Goal: Task Accomplishment & Management: Use online tool/utility

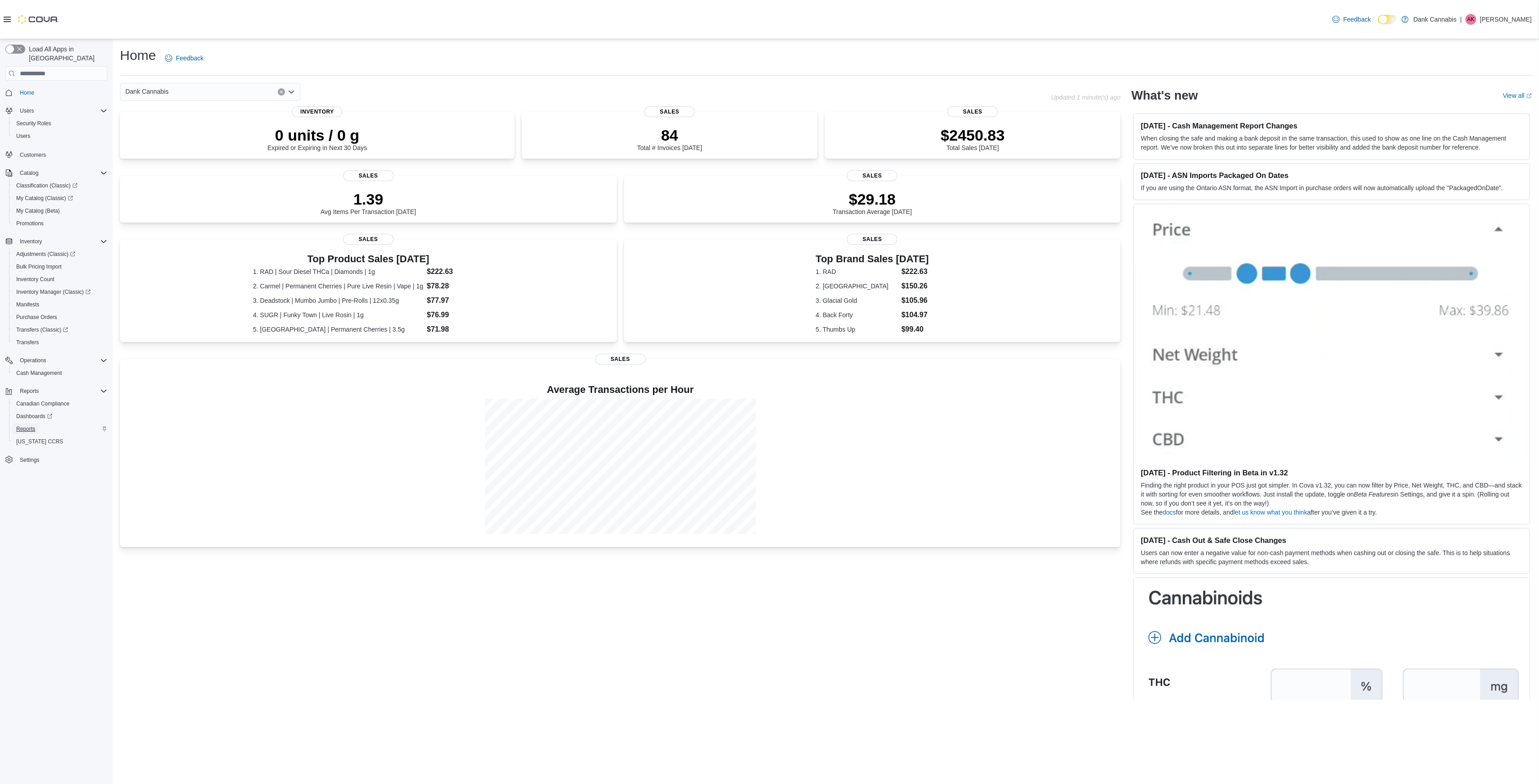
click at [31, 425] on span "Reports" at bounding box center [26, 429] width 19 height 7
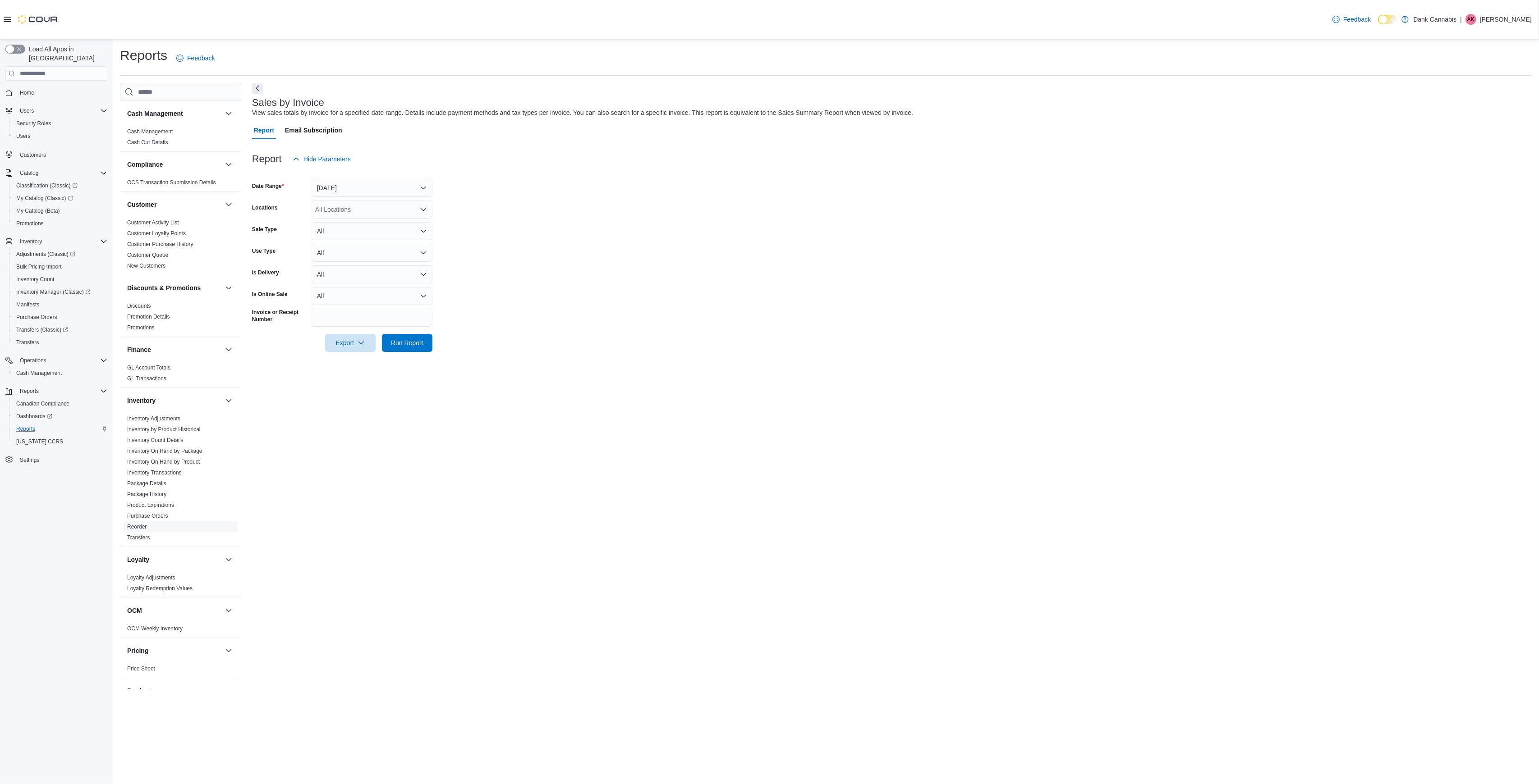
click at [141, 527] on link "Reorder" at bounding box center [137, 527] width 19 height 7
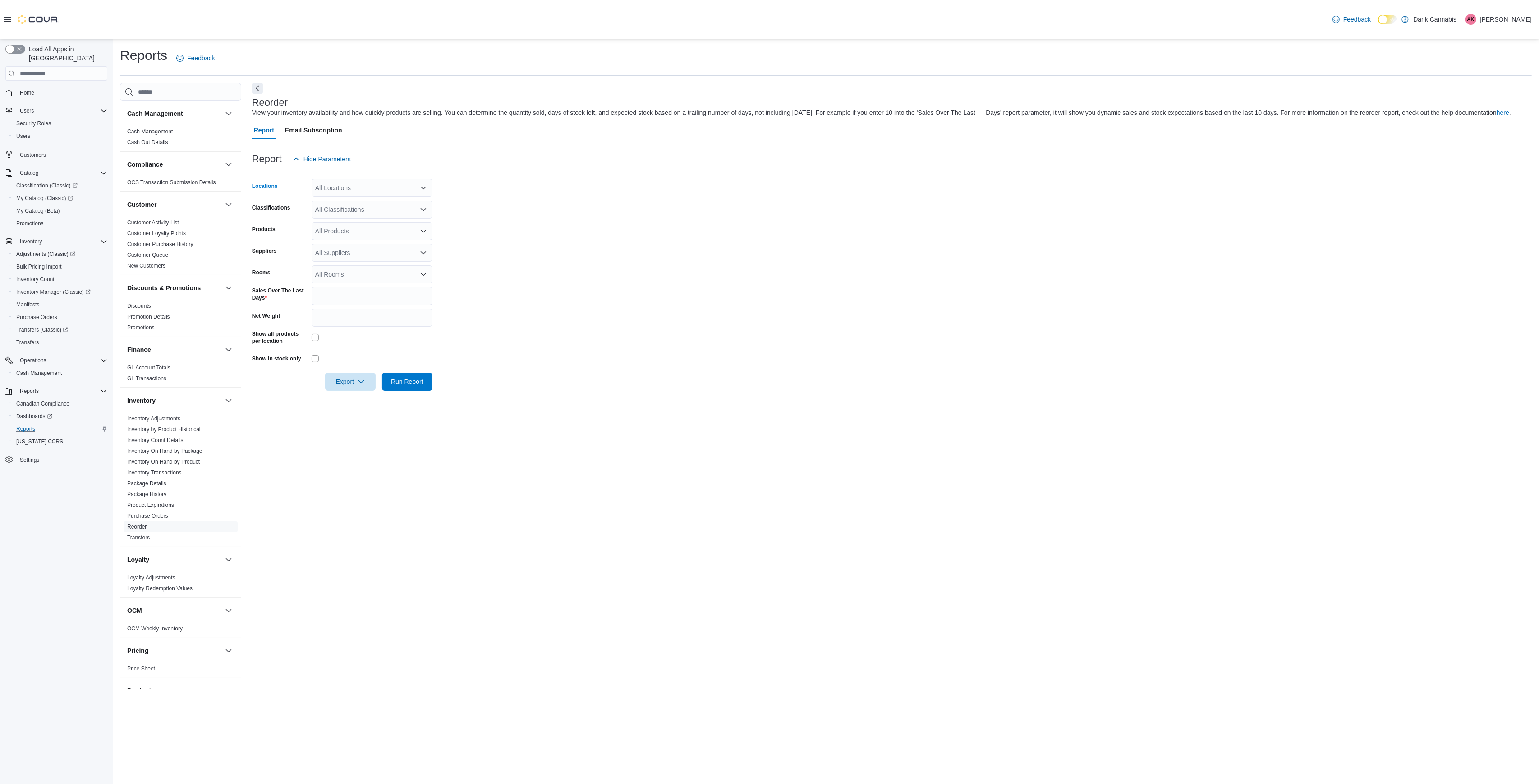
click at [347, 190] on div "All Locations" at bounding box center [372, 188] width 121 height 18
drag, startPoint x: 666, startPoint y: 236, endPoint x: 623, endPoint y: 235, distance: 43.0
click at [663, 236] on form "Locations All Locations Classifications All Classifications Products All Produc…" at bounding box center [892, 279] width 1280 height 223
click at [355, 276] on div "All Rooms" at bounding box center [372, 275] width 121 height 18
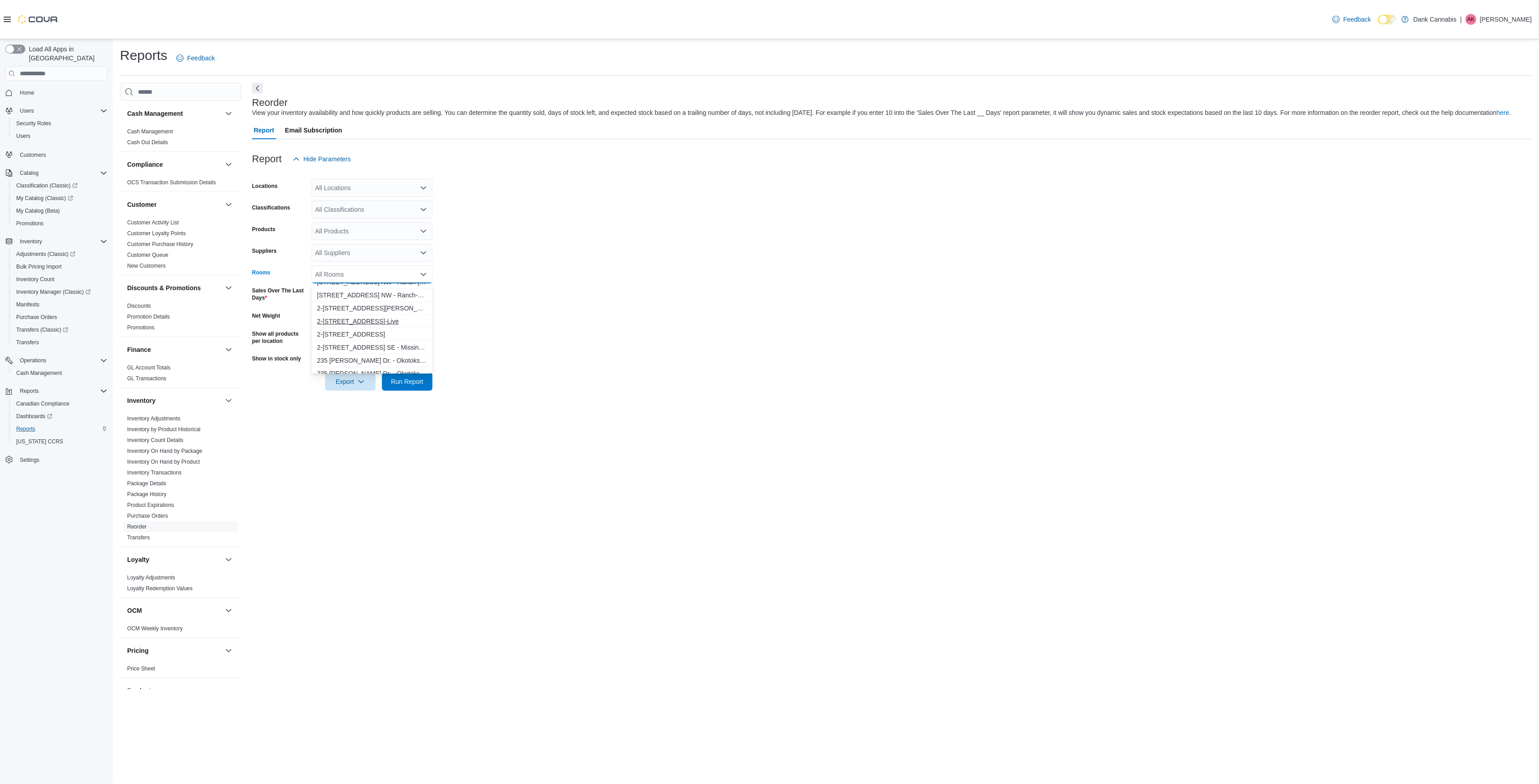
click at [400, 318] on span "2-1603 62nd Ave SE - Lynnwood-Live" at bounding box center [372, 321] width 110 height 9
click at [394, 290] on span "#2-3525 26th Ave SE - Dover-Live" at bounding box center [372, 290] width 110 height 9
click at [396, 351] on span "3412 3 Ave NW - Parkdale-Live" at bounding box center [372, 353] width 110 height 9
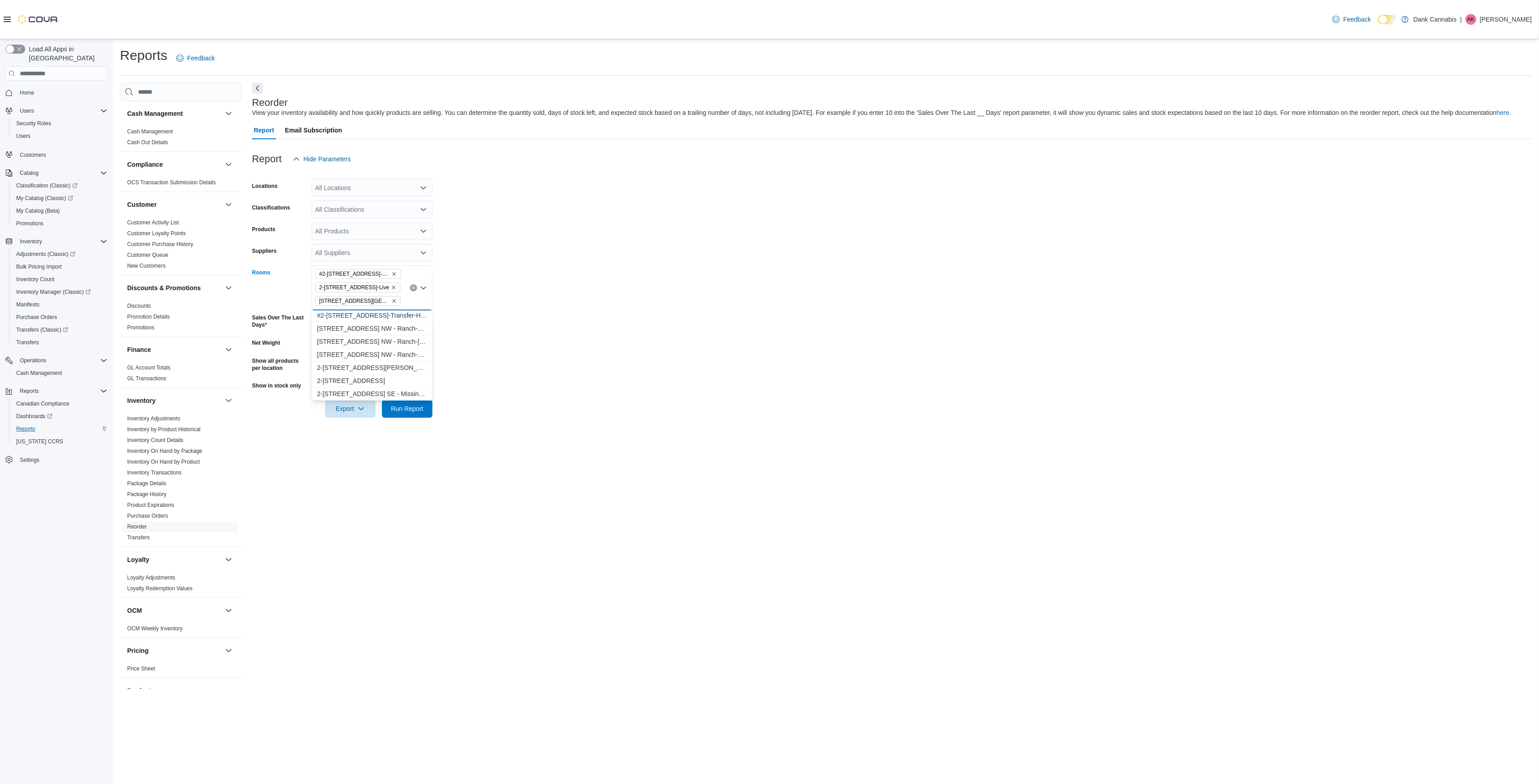
scroll to position [0, 0]
click at [394, 345] on span "1829 Ranchlands Blvd. NW - Ranch-Live" at bounding box center [372, 343] width 110 height 9
click at [398, 374] on span "235 Milligan Dr. - Okotoks-Live" at bounding box center [372, 374] width 110 height 9
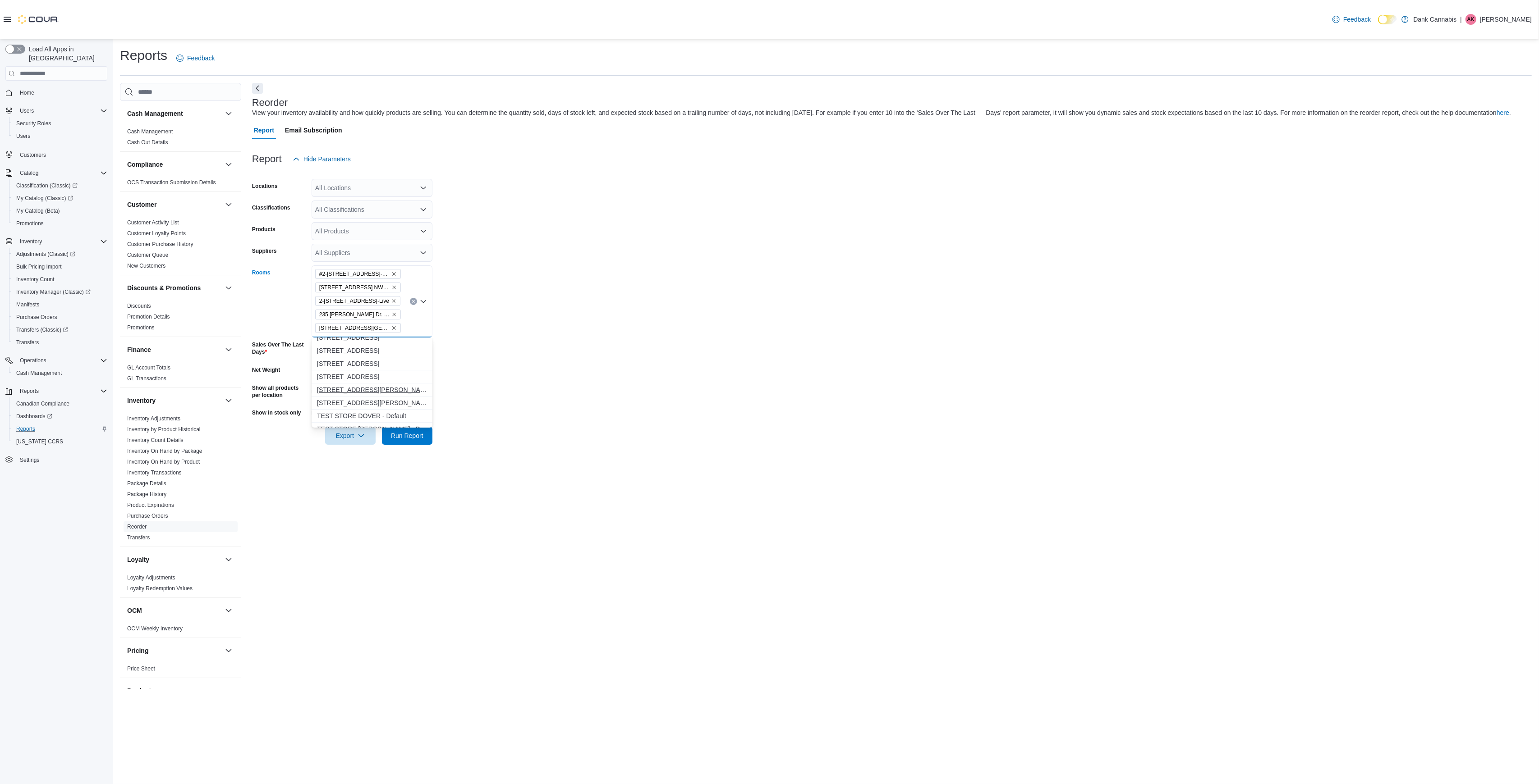
click at [385, 385] on span "9737 Macleod Trail SW. #445 - South-Live" at bounding box center [372, 389] width 110 height 9
click at [657, 327] on form "Locations All Locations Classifications All Classifications Products All Produc…" at bounding box center [892, 313] width 1280 height 290
click at [412, 441] on span "Run Report" at bounding box center [407, 449] width 39 height 18
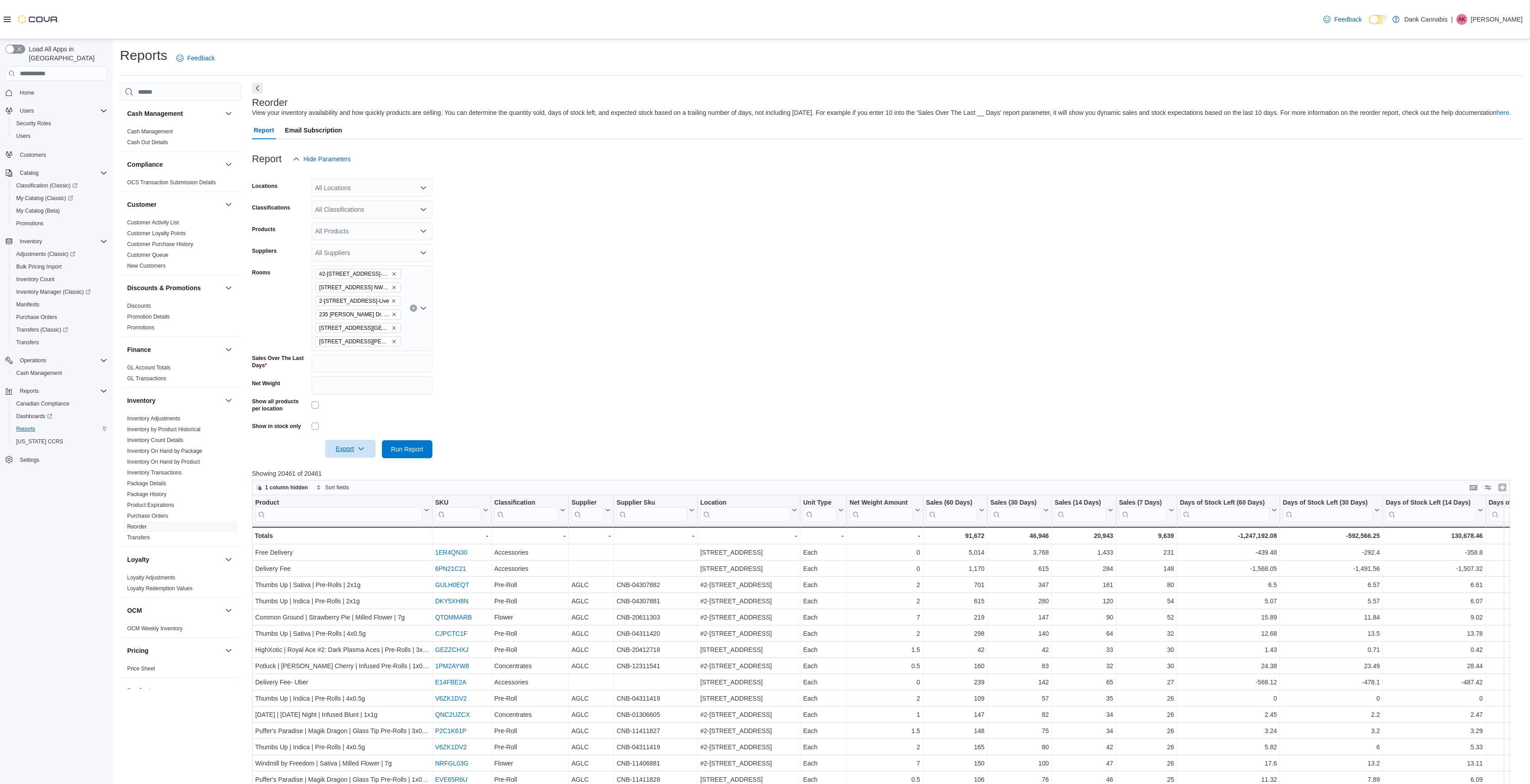
click at [343, 453] on span "Export" at bounding box center [350, 449] width 39 height 18
click at [350, 471] on button "Export to Excel" at bounding box center [352, 468] width 51 height 18
